Goal: Information Seeking & Learning: Check status

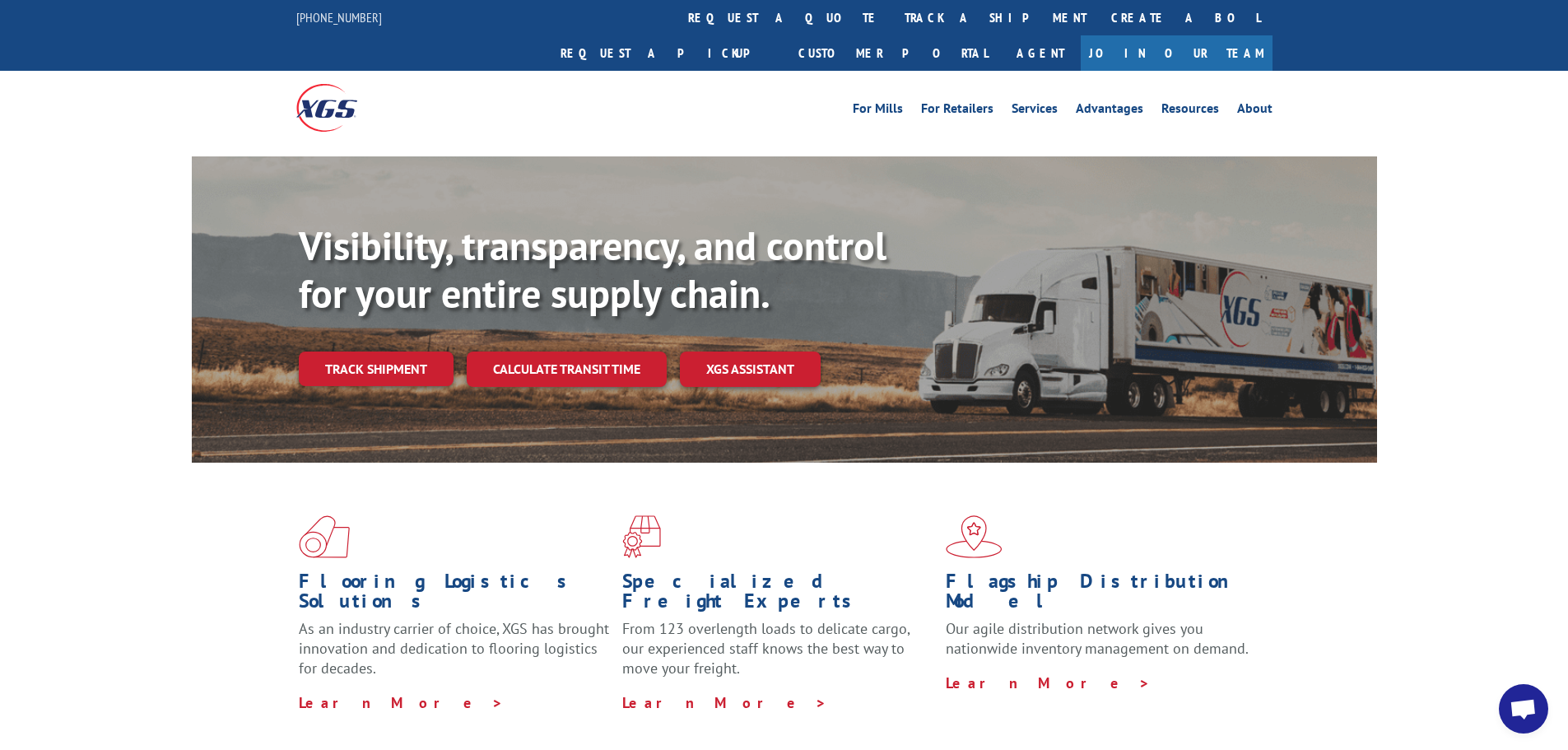
click at [892, 25] on link "track a shipment" at bounding box center [995, 18] width 207 height 35
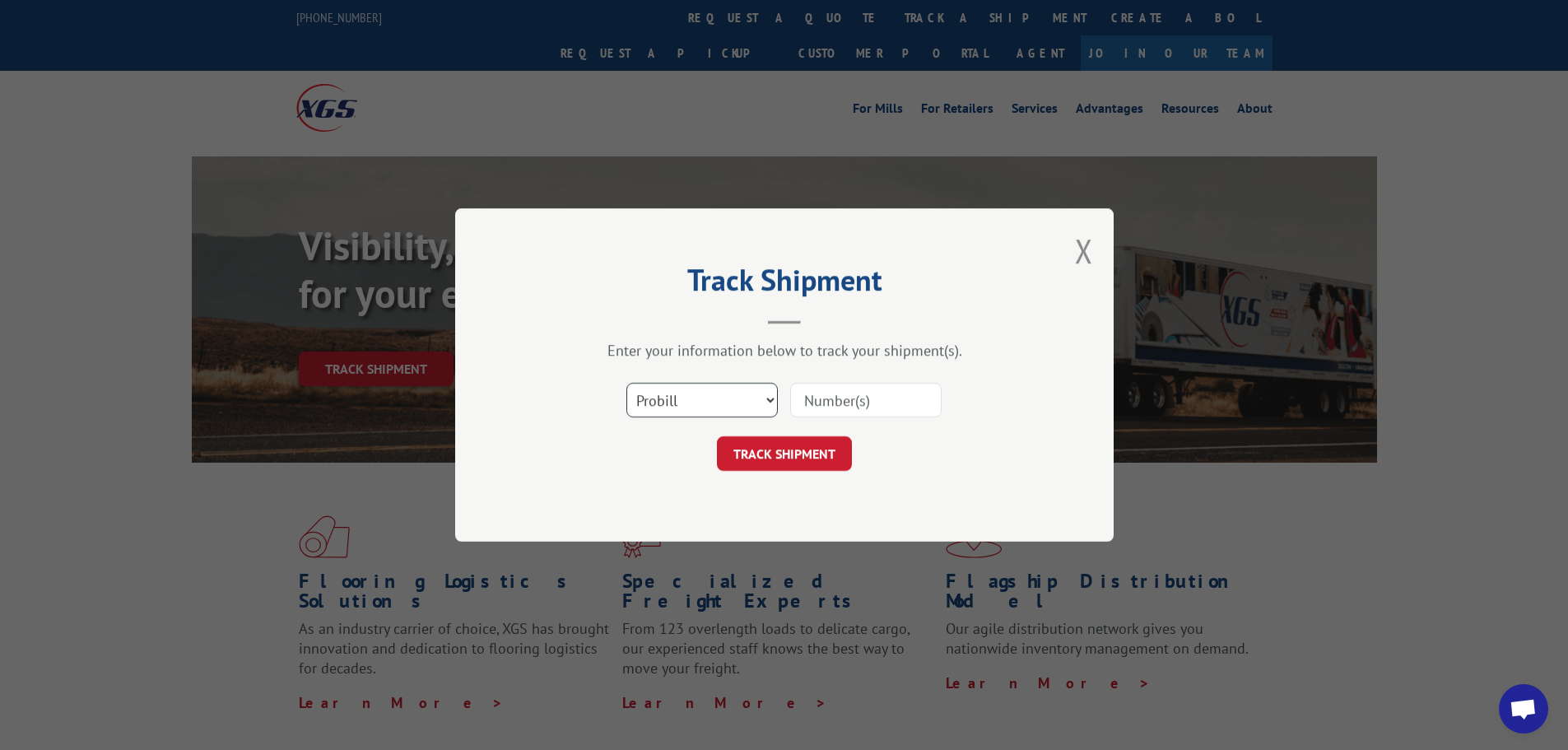
drag, startPoint x: 696, startPoint y: 390, endPoint x: 690, endPoint y: 413, distance: 23.8
click at [696, 390] on select "Select category... Probill BOL PO" at bounding box center [702, 399] width 151 height 34
select select "po"
click at [627, 382] on select "Select category... Probill BOL PO" at bounding box center [702, 399] width 151 height 34
click at [799, 406] on input at bounding box center [866, 399] width 151 height 34
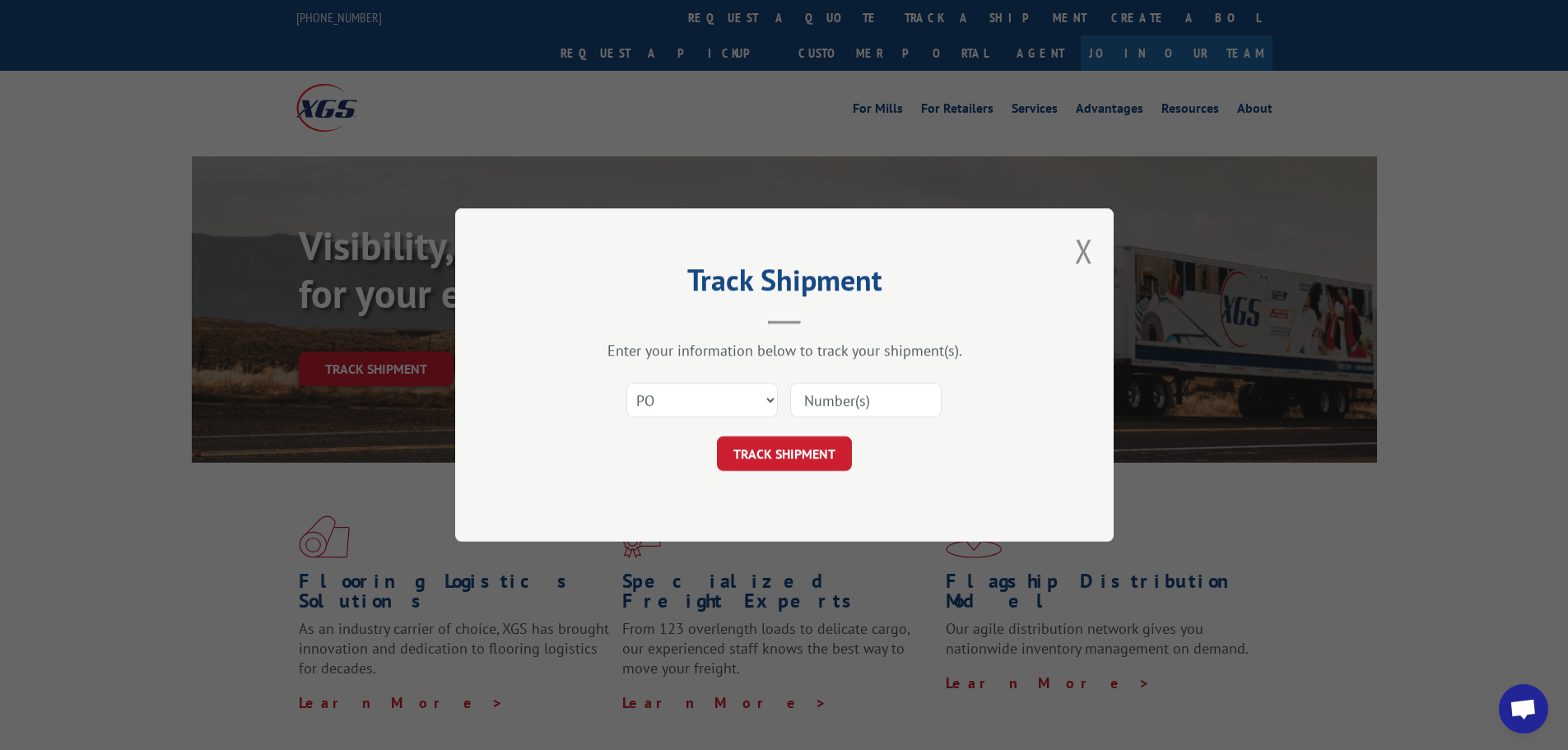
paste input "29505311"
type input "29505311"
click at [805, 459] on button "TRACK SHIPMENT" at bounding box center [784, 453] width 135 height 34
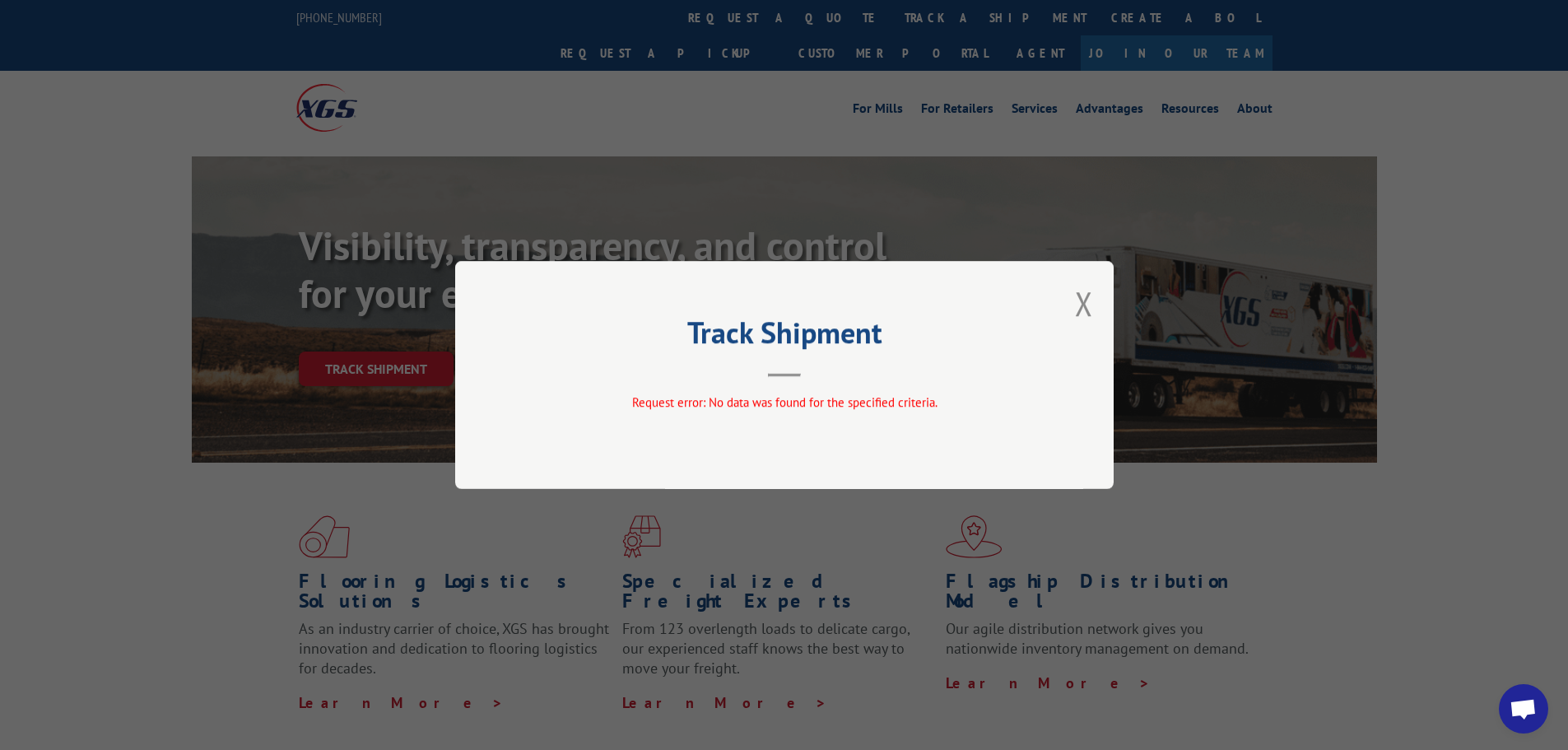
click at [1074, 311] on div "Track Shipment Request error: No data was found for the specified criteria." at bounding box center [784, 375] width 659 height 228
drag, startPoint x: 1085, startPoint y: 305, endPoint x: 564, endPoint y: 130, distance: 549.6
click at [1058, 292] on div "Track Shipment Request error: No data was found for the specified criteria." at bounding box center [784, 375] width 659 height 228
click at [1090, 303] on button "Close modal" at bounding box center [1084, 303] width 18 height 43
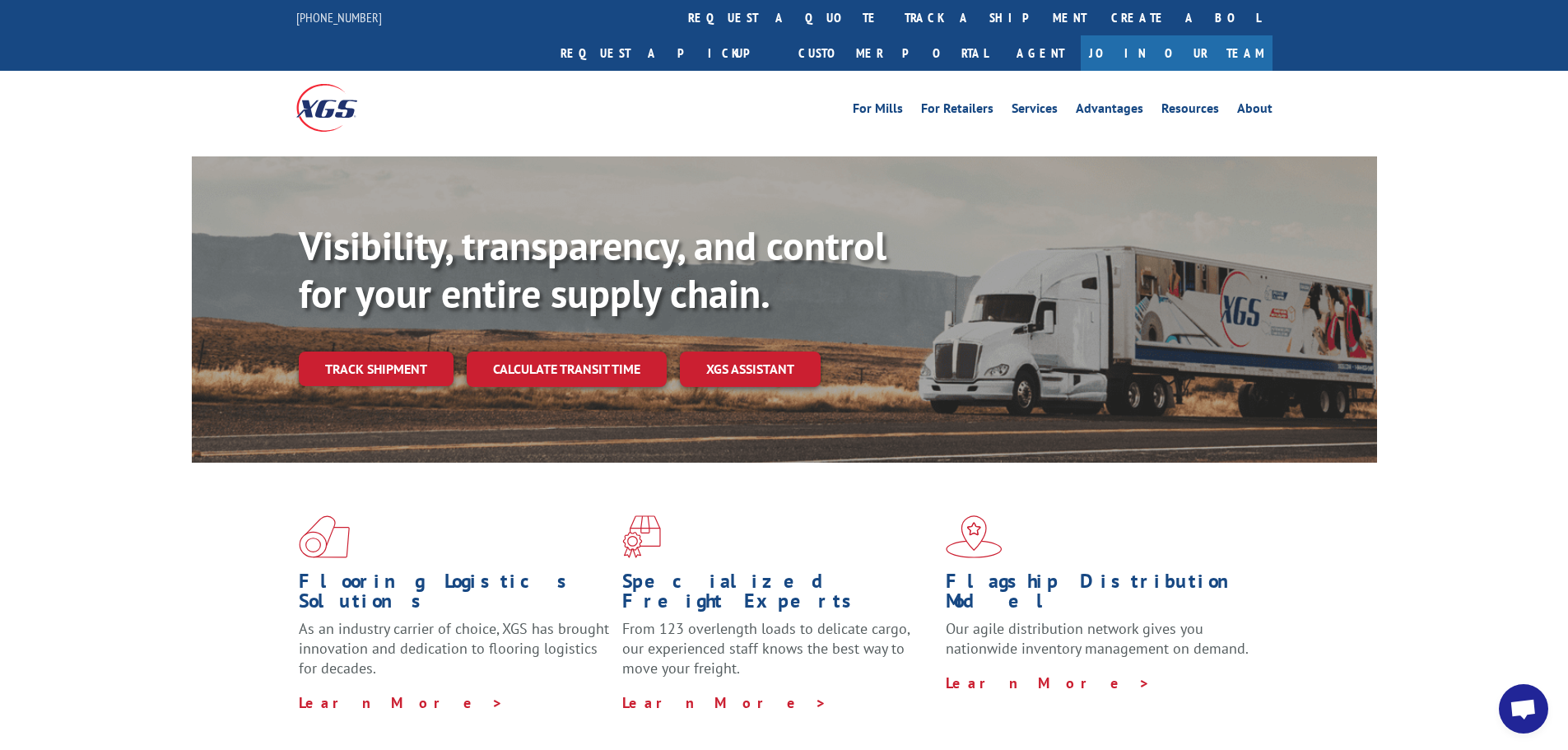
click at [892, 23] on link "track a shipment" at bounding box center [995, 18] width 207 height 35
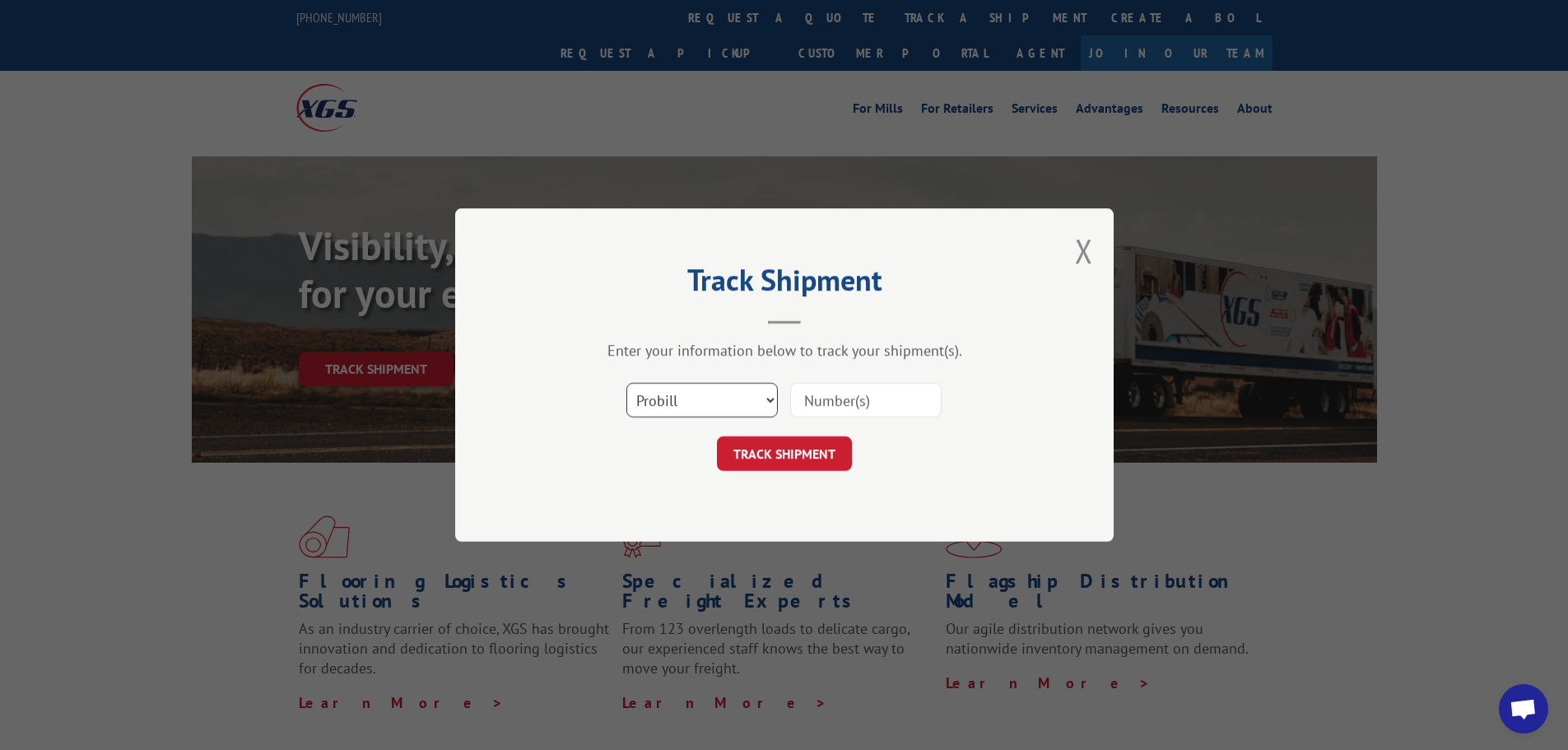
click at [748, 394] on select "Select category... Probill BOL PO" at bounding box center [702, 399] width 151 height 34
select select "po"
click at [627, 382] on select "Select category... Probill BOL PO" at bounding box center [702, 399] width 151 height 34
click at [849, 406] on input at bounding box center [866, 399] width 151 height 34
paste input "42515777"
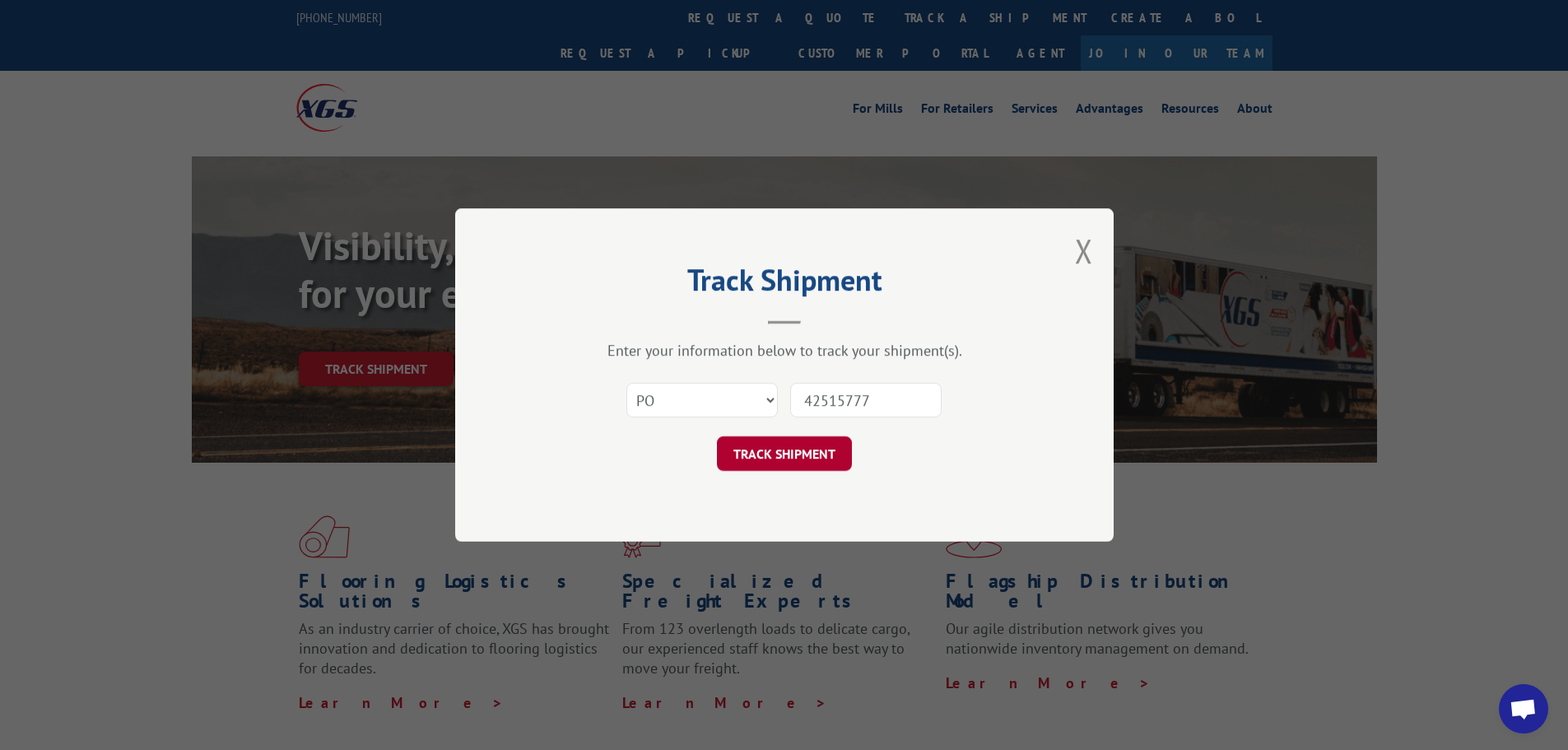
type input "42515777"
click at [810, 459] on button "TRACK SHIPMENT" at bounding box center [784, 453] width 135 height 34
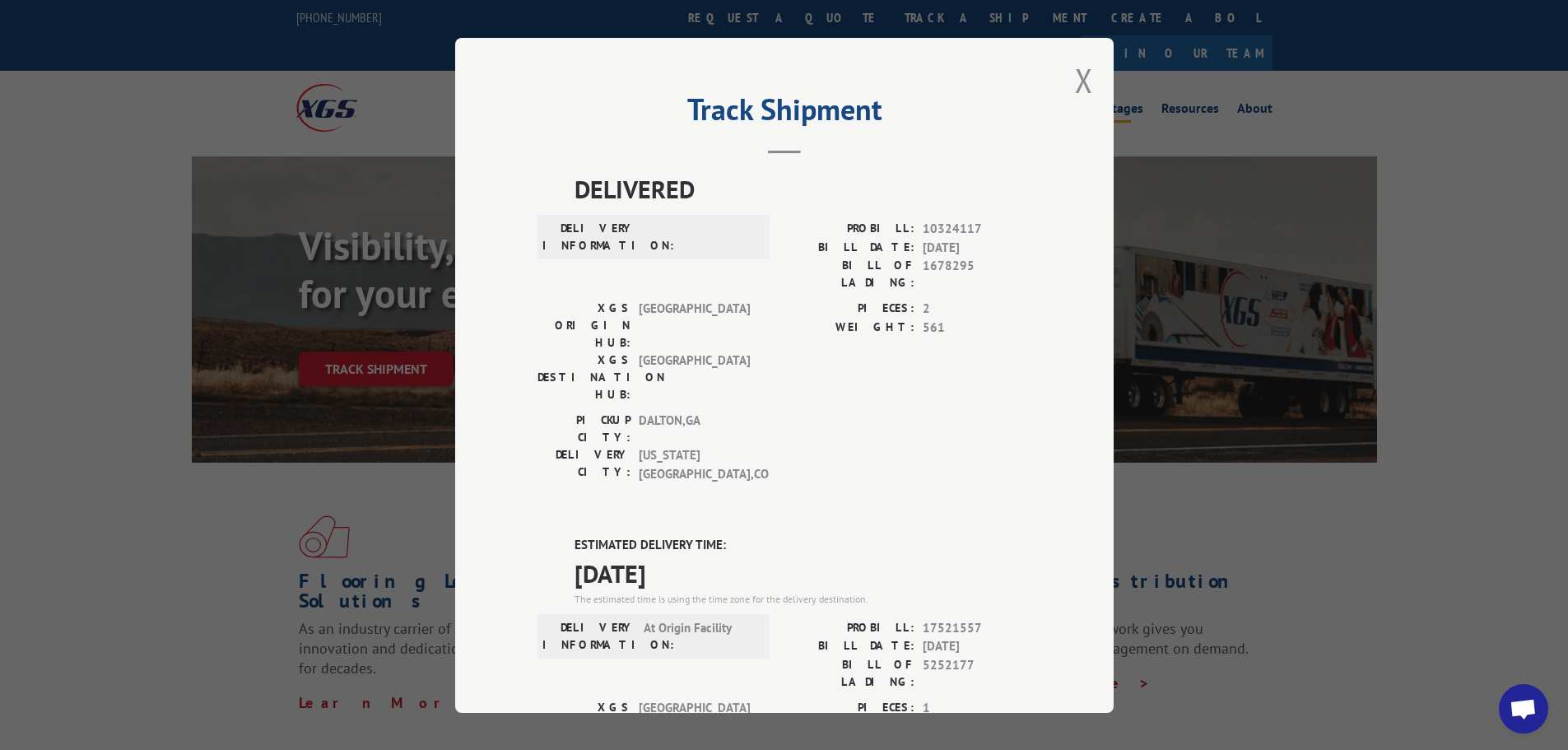
drag, startPoint x: 1084, startPoint y: 82, endPoint x: 1076, endPoint y: 78, distance: 8.9
click at [1084, 82] on button "Close modal" at bounding box center [1084, 80] width 18 height 43
